Goal: Entertainment & Leisure: Consume media (video, audio)

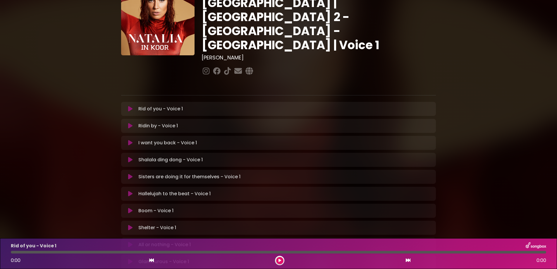
scroll to position [74, 0]
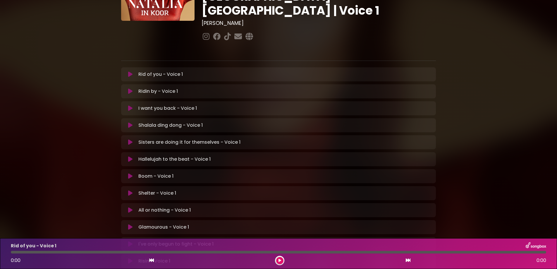
click at [128, 156] on icon at bounding box center [130, 159] width 4 height 6
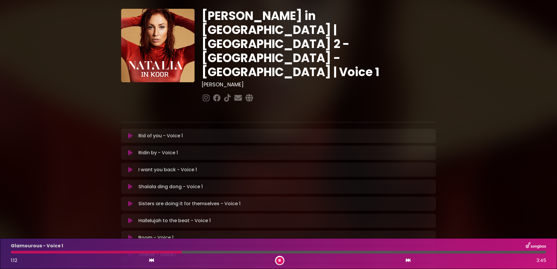
scroll to position [0, 0]
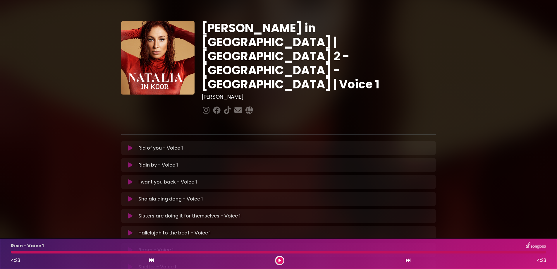
click at [128, 145] on icon at bounding box center [130, 148] width 4 height 6
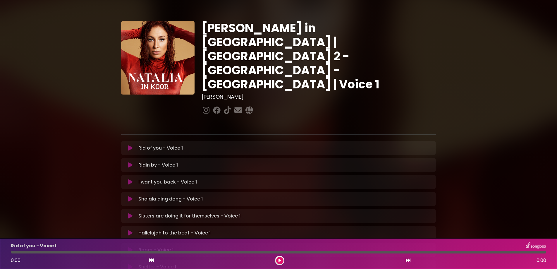
click at [128, 145] on icon at bounding box center [130, 148] width 4 height 6
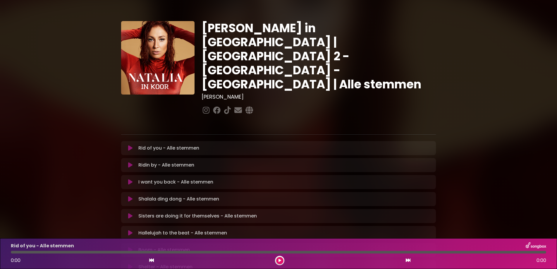
click at [128, 145] on icon at bounding box center [130, 148] width 4 height 6
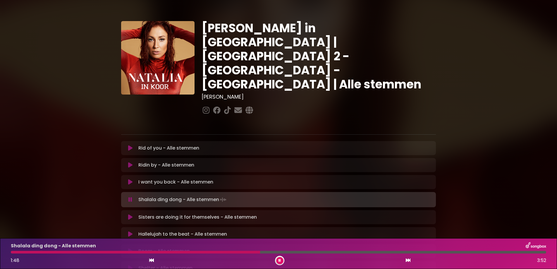
click at [277, 260] on button at bounding box center [279, 260] width 7 height 7
